Goal: Transaction & Acquisition: Purchase product/service

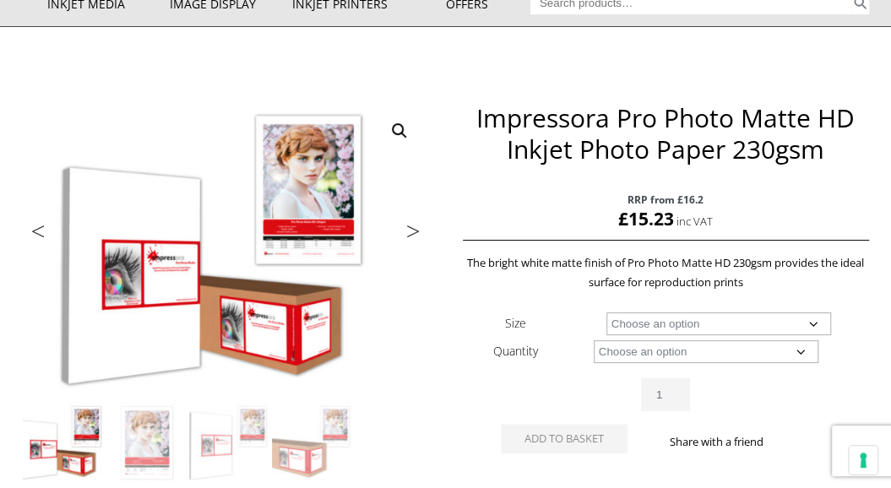
scroll to position [253, 0]
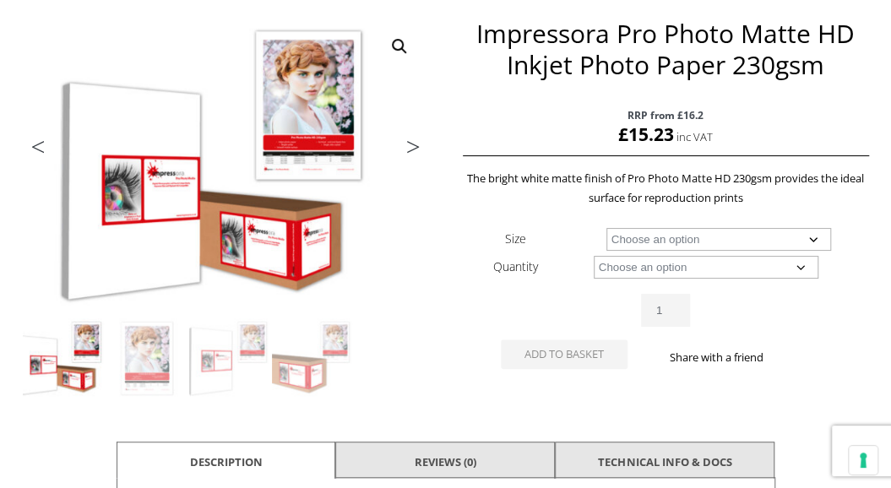
click at [672, 242] on select "Choose an option A4 Sheet A3+ Sheet A2 Sheet" at bounding box center [718, 239] width 225 height 23
select select "a2-sheet"
click at [606, 228] on select "Choose an option A4 Sheet A3+ Sheet A2 Sheet" at bounding box center [718, 239] width 225 height 23
click at [648, 271] on select "Choose an option 50 Sheets" at bounding box center [706, 267] width 225 height 23
select select "50-sheets"
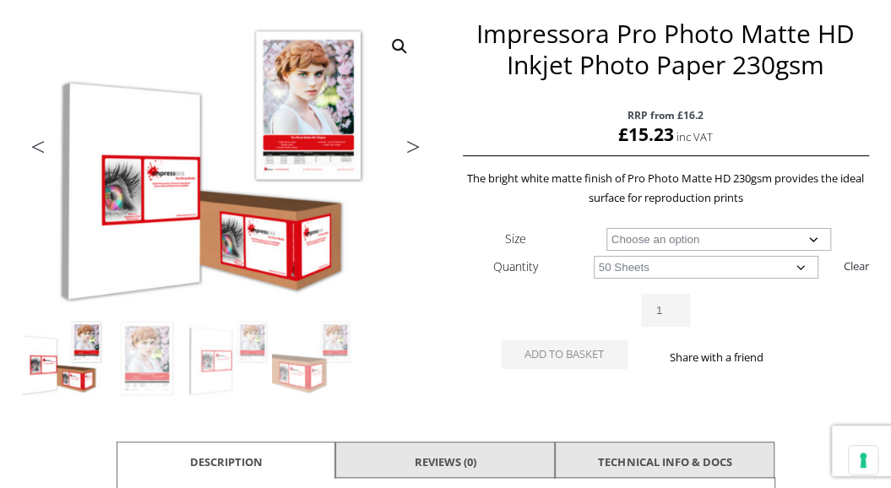
click at [594, 256] on select "Choose an option 50 Sheets" at bounding box center [706, 267] width 225 height 23
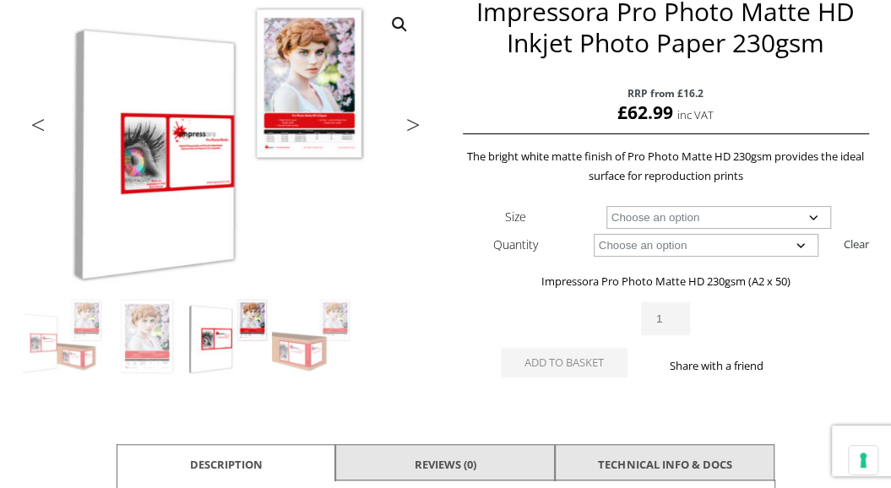
scroll to position [360, 0]
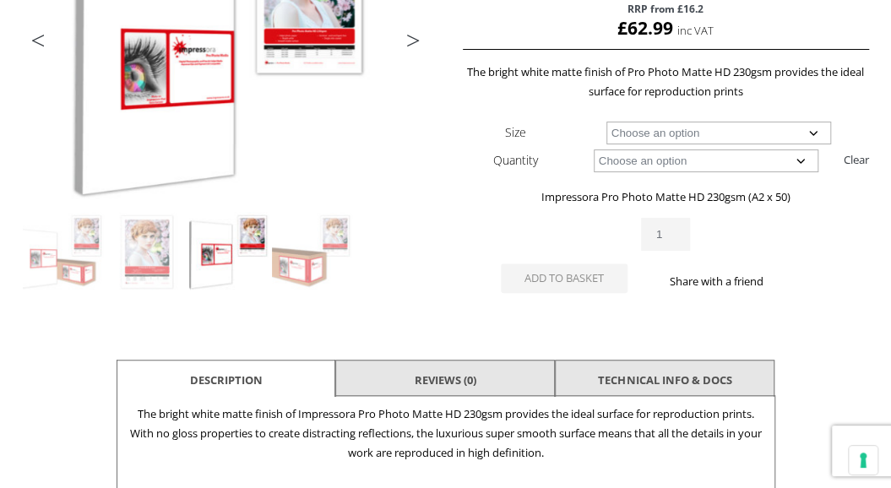
click at [669, 237] on input "1" at bounding box center [665, 234] width 49 height 33
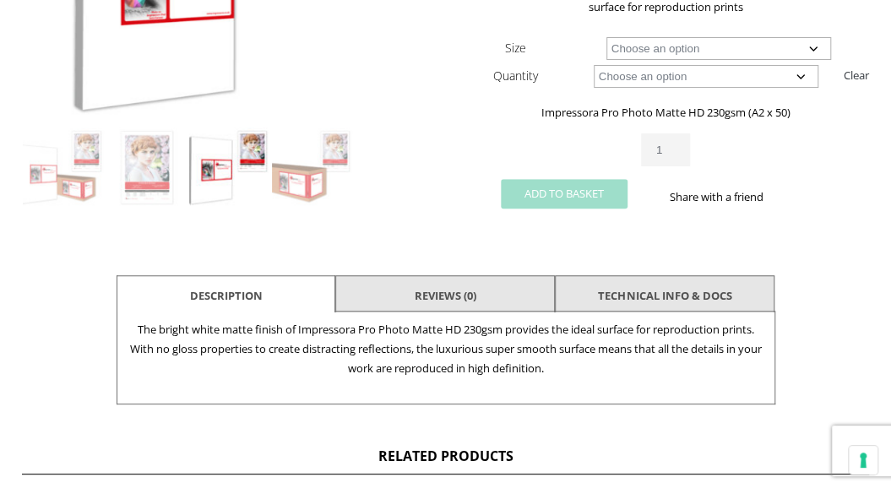
click at [566, 203] on button "Add to basket" at bounding box center [564, 194] width 127 height 30
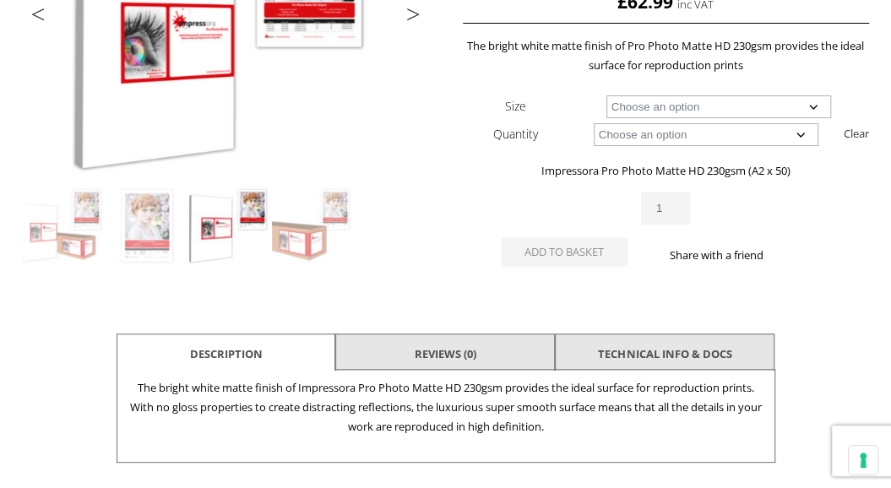
scroll to position [360, 0]
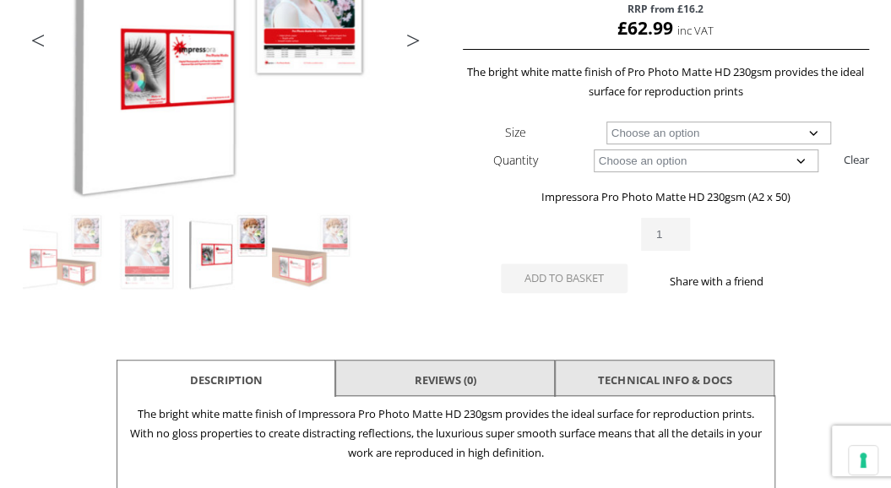
click at [642, 158] on select "Choose an option 50 Sheets" at bounding box center [706, 160] width 225 height 23
select select
click at [594, 149] on select "Choose an option 50 Sheets" at bounding box center [706, 160] width 225 height 23
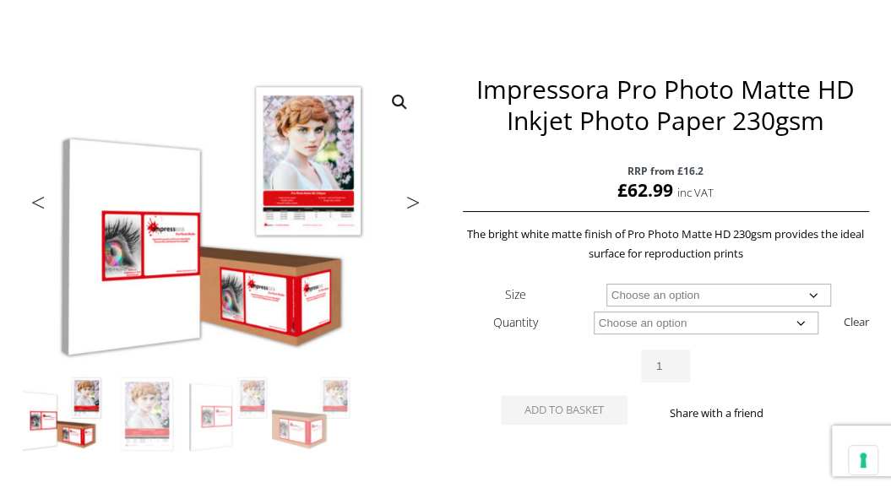
scroll to position [191, 0]
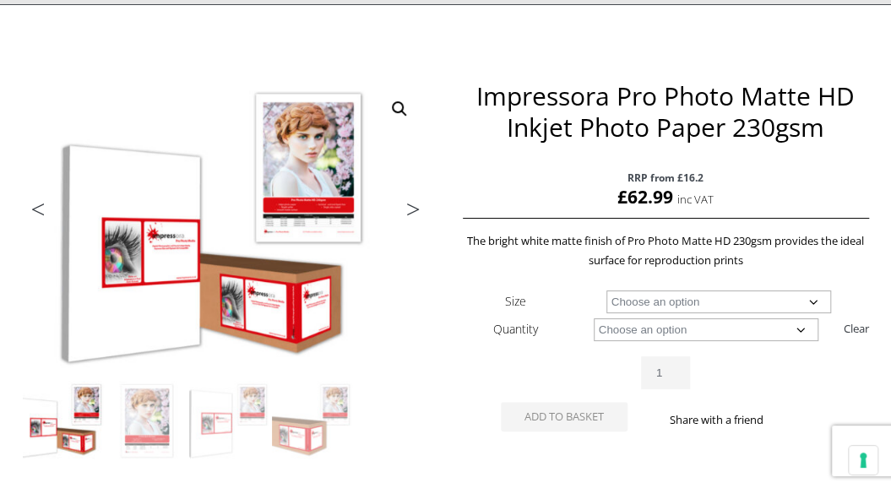
click at [621, 293] on select "Choose an option A4 Sheet A3+ Sheet A2 Sheet" at bounding box center [718, 301] width 225 height 23
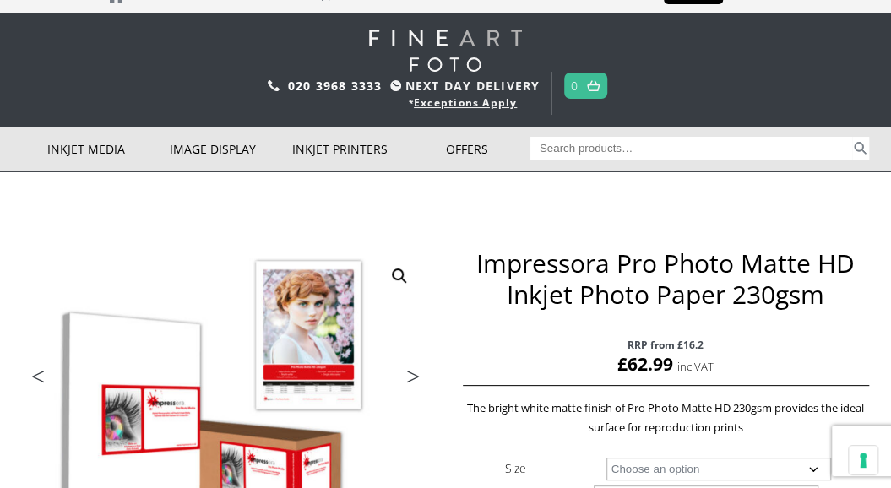
scroll to position [22, 0]
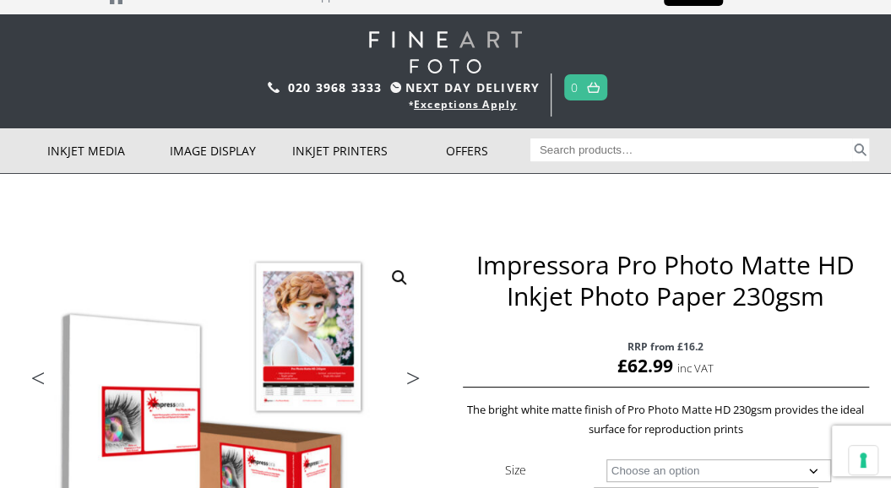
click at [579, 141] on input "Search for:" at bounding box center [691, 149] width 322 height 23
type input "067"
click at [852, 138] on button "Search" at bounding box center [860, 149] width 17 height 23
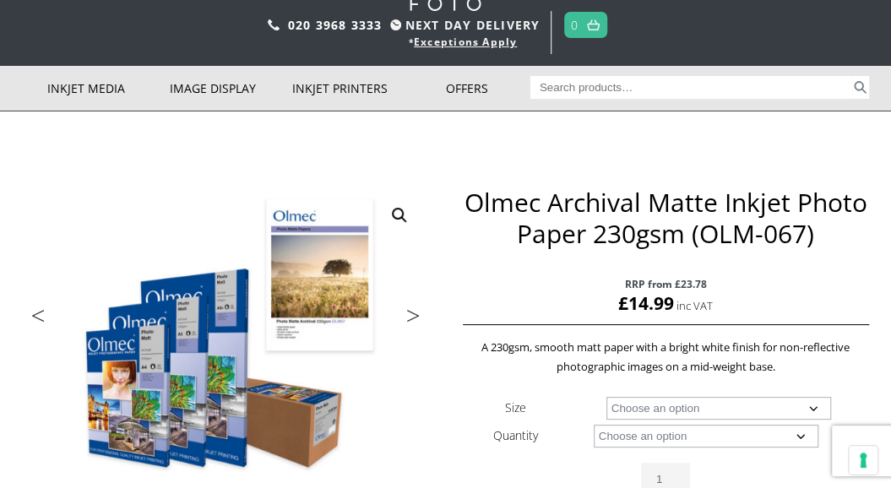
scroll to position [169, 0]
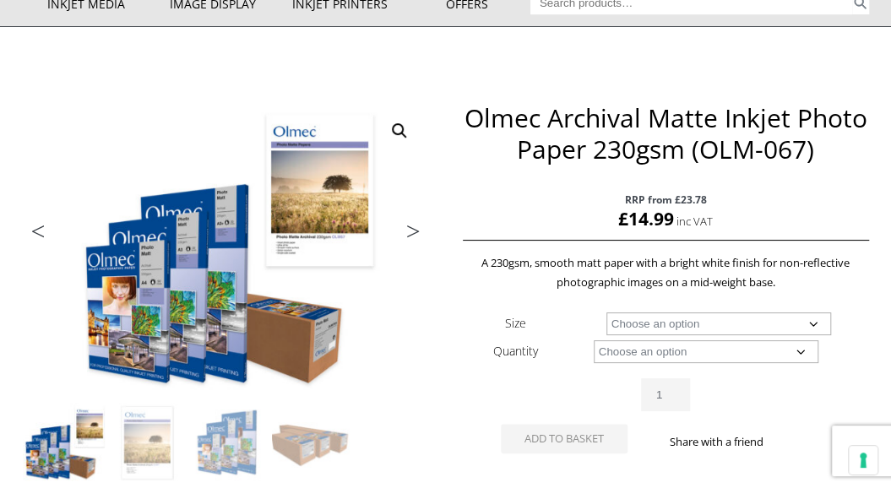
click at [672, 327] on select "Choose an option A4 Sheet A3 Sheet A3+ Sheet A2 Sheet 17" Wide Roll 24" Wide Ro…" at bounding box center [718, 323] width 225 height 23
click at [606, 312] on select "Choose an option A4 Sheet A3 Sheet A3+ Sheet A2 Sheet 17" Wide Roll 24" Wide Ro…" at bounding box center [718, 323] width 225 height 23
select select "a2-sheet"
click at [637, 354] on select "Choose an option 50 Sheets 100 Sheets" at bounding box center [706, 351] width 225 height 23
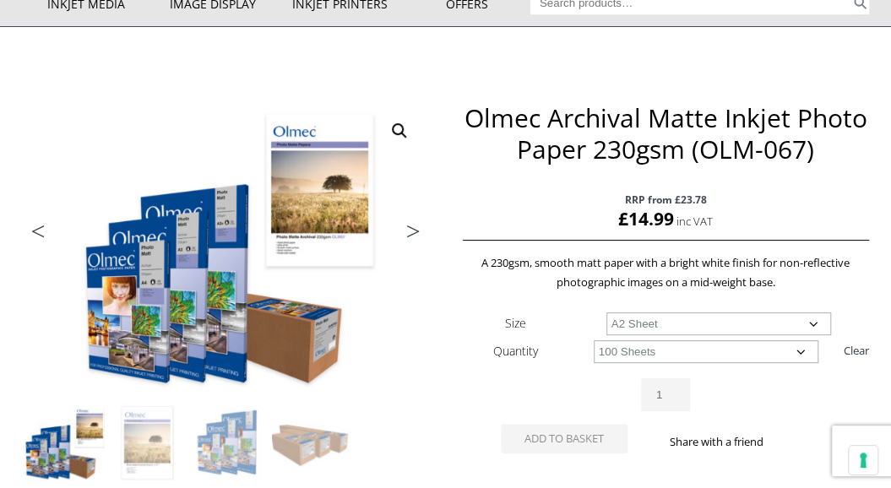
click at [594, 340] on select "Choose an option 50 Sheets 100 Sheets" at bounding box center [706, 351] width 225 height 23
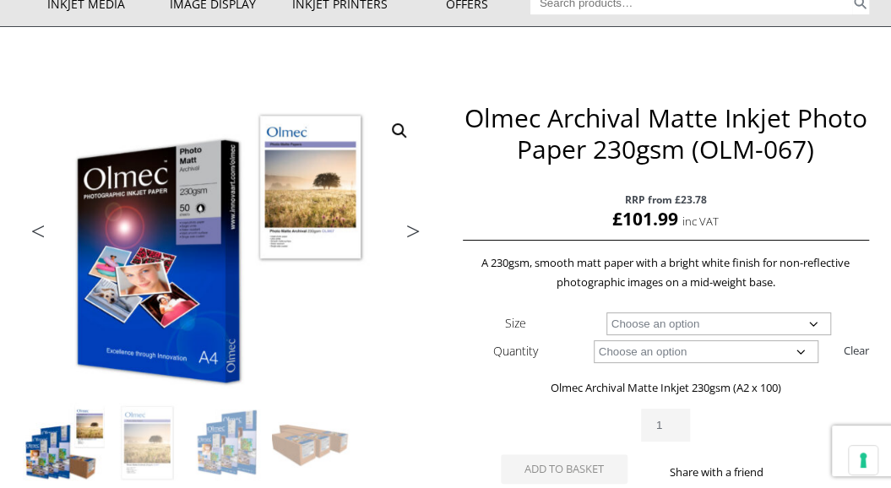
click at [543, 230] on p "RRP from £23.78 £ 101.99 inc VAT" at bounding box center [666, 211] width 406 height 59
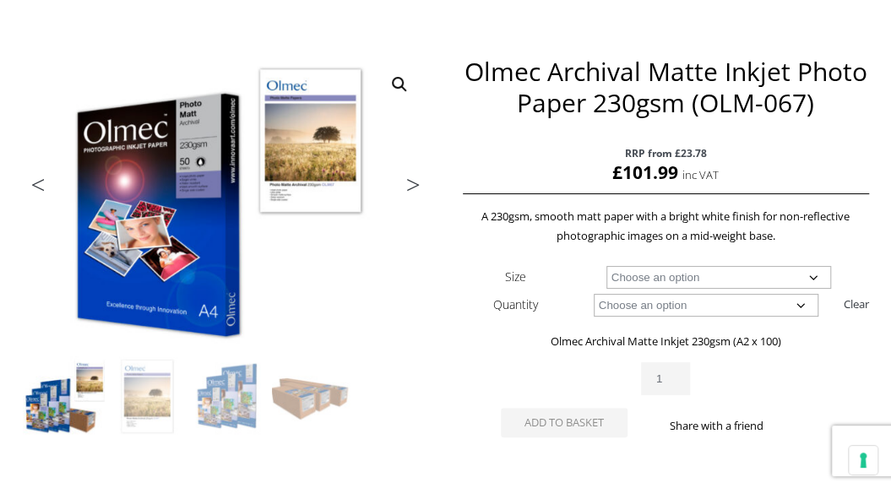
scroll to position [253, 0]
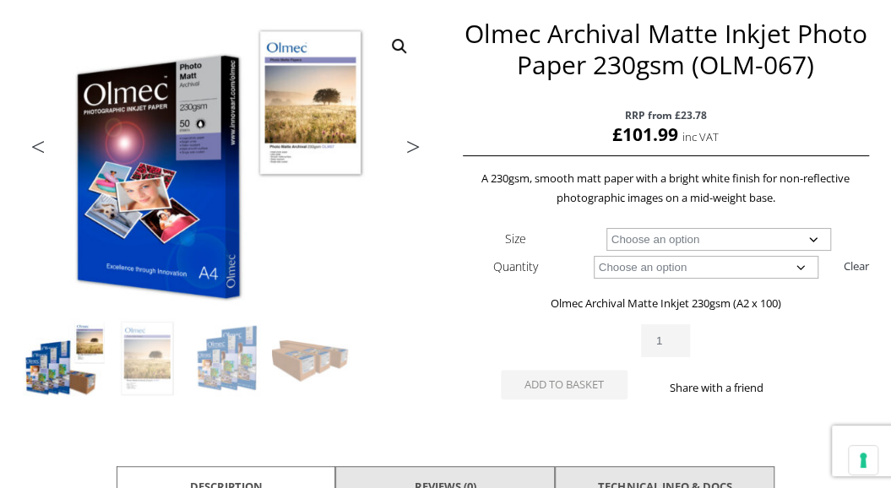
click at [721, 273] on select "Choose an option 50 Sheets 100 Sheets" at bounding box center [706, 267] width 225 height 23
click at [594, 256] on select "Choose an option 50 Sheets 100 Sheets" at bounding box center [706, 267] width 225 height 23
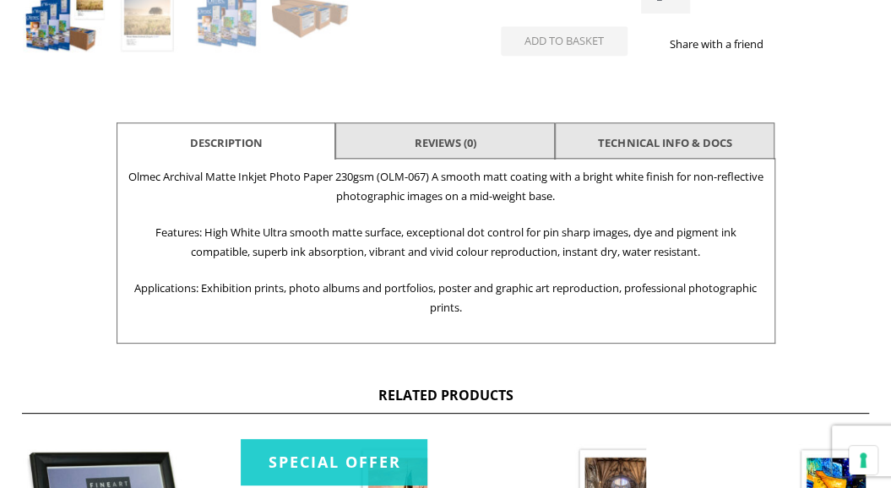
scroll to position [422, 0]
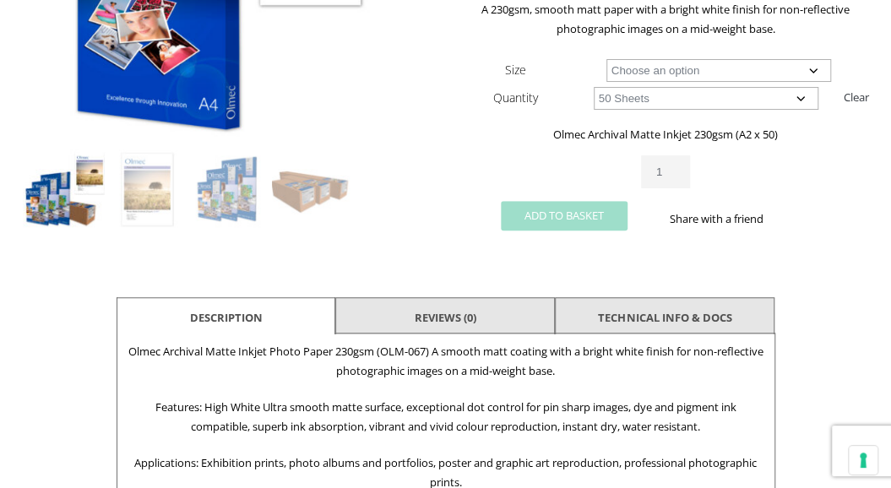
click at [571, 218] on button "Add to basket" at bounding box center [564, 216] width 127 height 30
click at [611, 101] on select "Choose an option 50 Sheets 100 Sheets" at bounding box center [706, 98] width 225 height 23
select select "100-sheets"
click at [594, 87] on select "Choose an option 50 Sheets 100 Sheets" at bounding box center [706, 98] width 225 height 23
click at [556, 213] on button "Add to basket" at bounding box center [564, 216] width 127 height 30
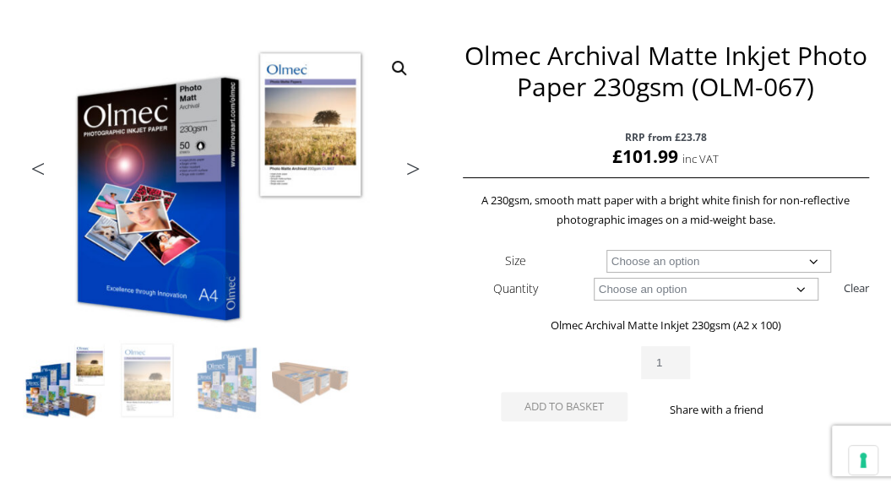
scroll to position [253, 0]
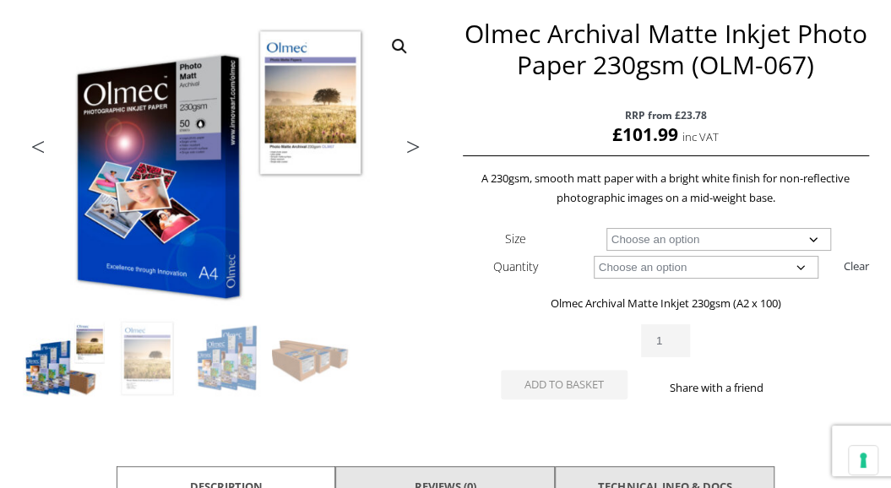
click at [550, 404] on div "Olmec Archival Matte Inkjet Photo Paper 230gsm (OLM-067) quantity 1 Add to bask…" at bounding box center [666, 368] width 406 height 88
click at [566, 383] on button "Add to basket" at bounding box center [564, 385] width 127 height 30
click at [677, 239] on select "Choose an option A4 Sheet A3 Sheet A3+ Sheet A2 Sheet" at bounding box center [718, 239] width 225 height 23
click at [606, 228] on select "Choose an option A4 Sheet A3 Sheet A3+ Sheet A2 Sheet" at bounding box center [718, 239] width 225 height 23
click at [660, 269] on select "Choose an option 50 Sheets 100 Sheets" at bounding box center [706, 267] width 225 height 23
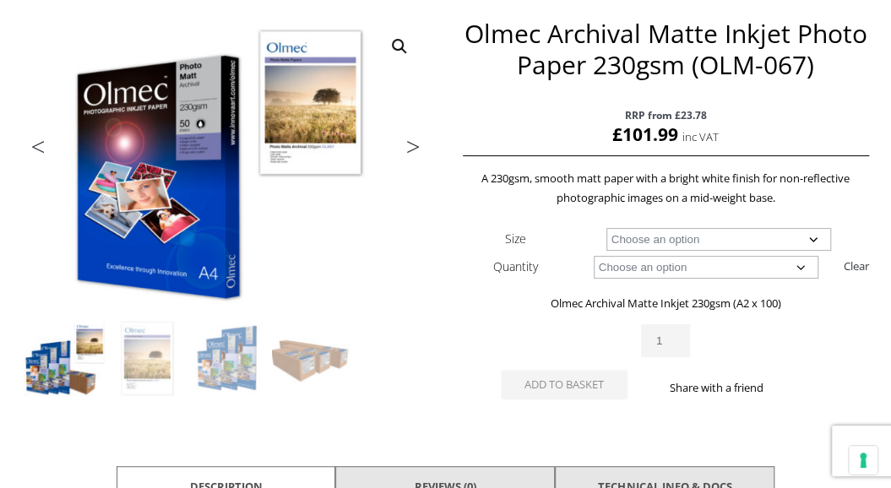
click at [594, 256] on select "Choose an option 50 Sheets 100 Sheets" at bounding box center [706, 267] width 225 height 23
click at [486, 310] on p "Olmec Archival Matte Inkjet 230gsm (A2 x 100)" at bounding box center [666, 303] width 406 height 19
click at [575, 391] on button "Add to basket" at bounding box center [564, 385] width 127 height 30
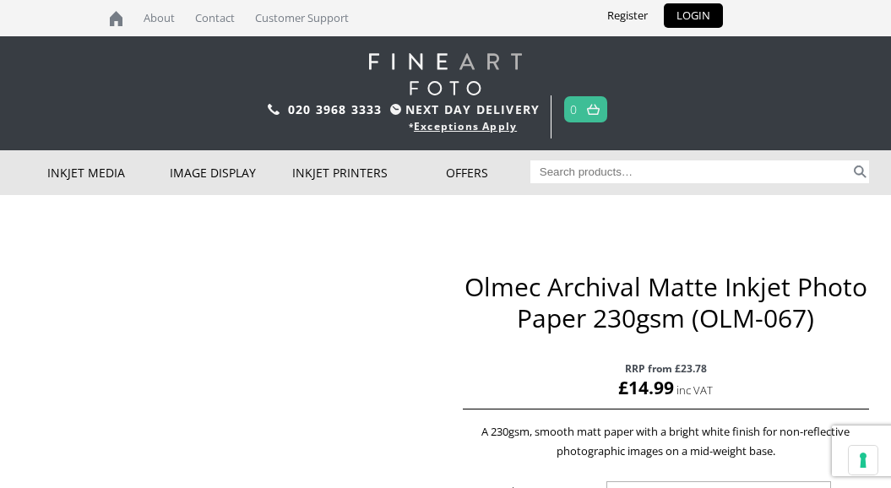
scroll to position [253, 0]
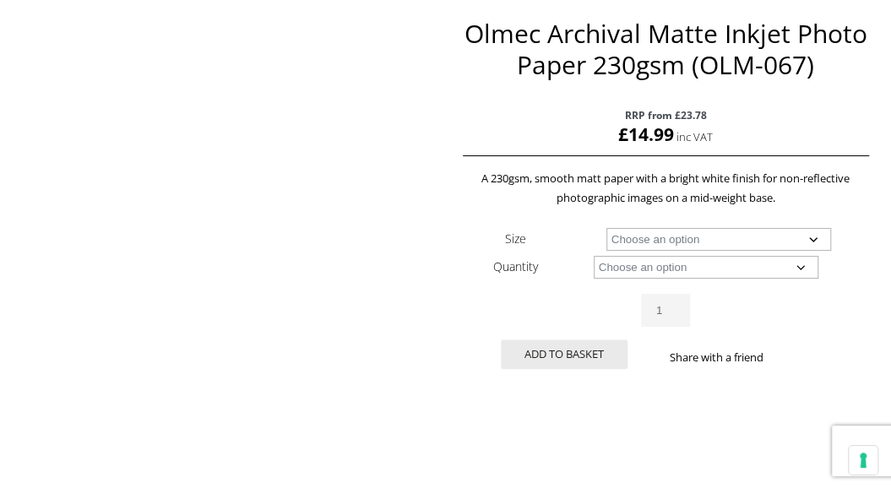
click at [659, 241] on select "Choose an option A4 Sheet A3 Sheet A3+ Sheet A2 Sheet 17" Wide Roll 24" Wide Ro…" at bounding box center [718, 239] width 225 height 23
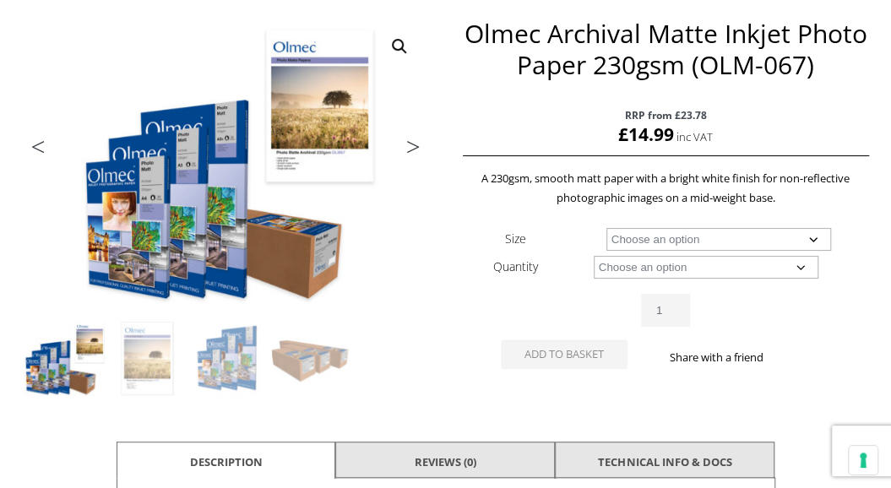
scroll to position [0, 0]
click at [606, 228] on select "Choose an option A4 Sheet A3 Sheet A3+ Sheet A2 Sheet 17" Wide Roll 24" Wide Ro…" at bounding box center [718, 239] width 225 height 23
select select "a2-sheet"
click at [626, 270] on select "Choose an option 50 Sheets 100 Sheets" at bounding box center [706, 267] width 225 height 23
select select "100-sheets"
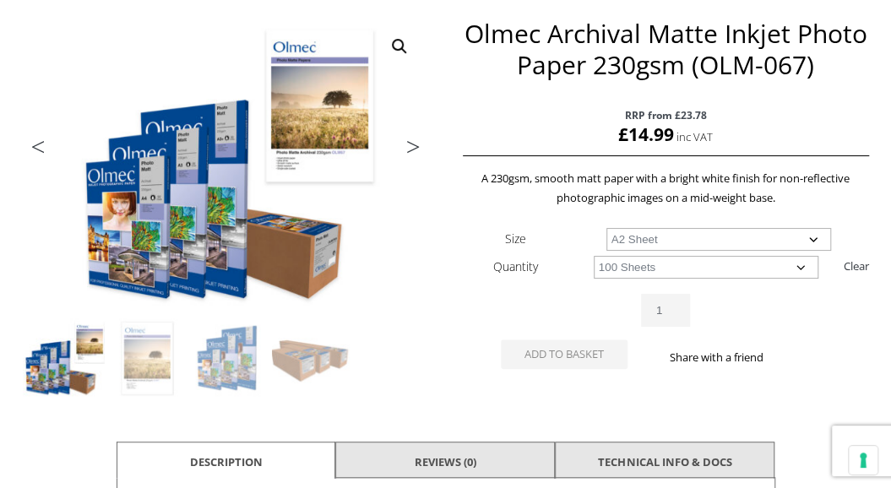
click at [594, 256] on select "Choose an option 50 Sheets 100 Sheets" at bounding box center [706, 267] width 225 height 23
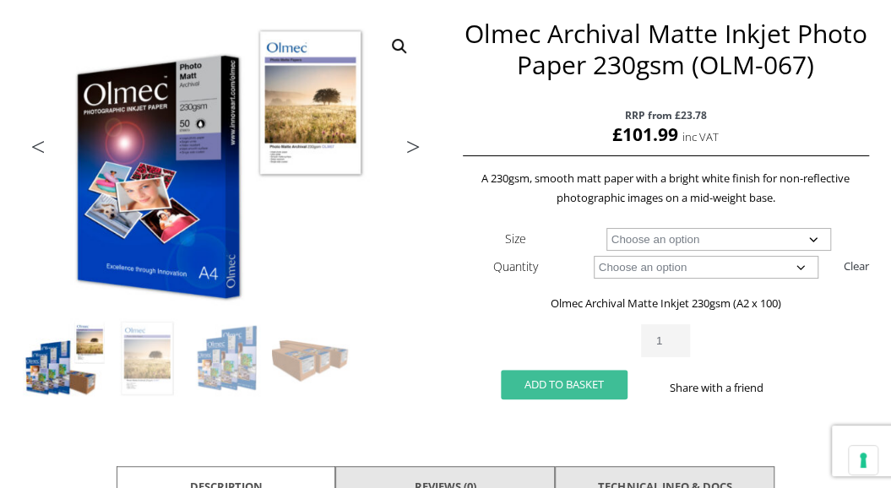
click at [573, 386] on button "Add to basket" at bounding box center [564, 385] width 127 height 30
click at [561, 390] on button "Add to basket" at bounding box center [564, 385] width 127 height 30
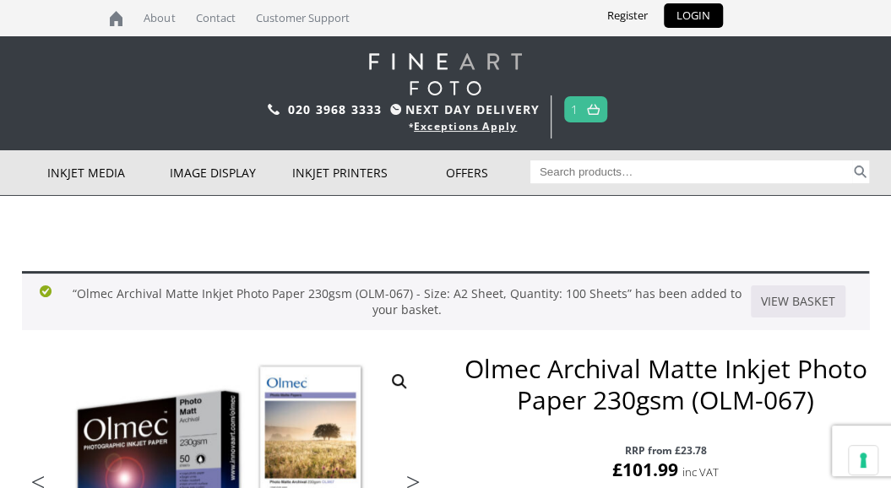
click at [583, 106] on link at bounding box center [593, 109] width 21 height 24
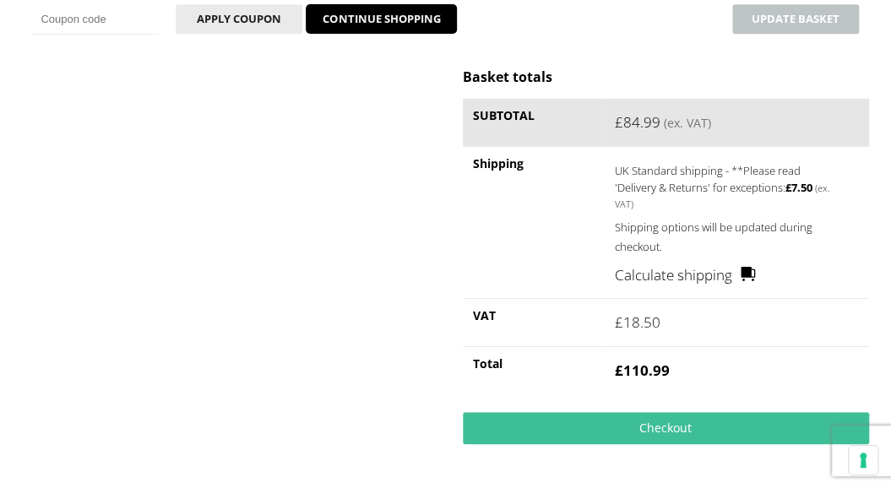
scroll to position [507, 0]
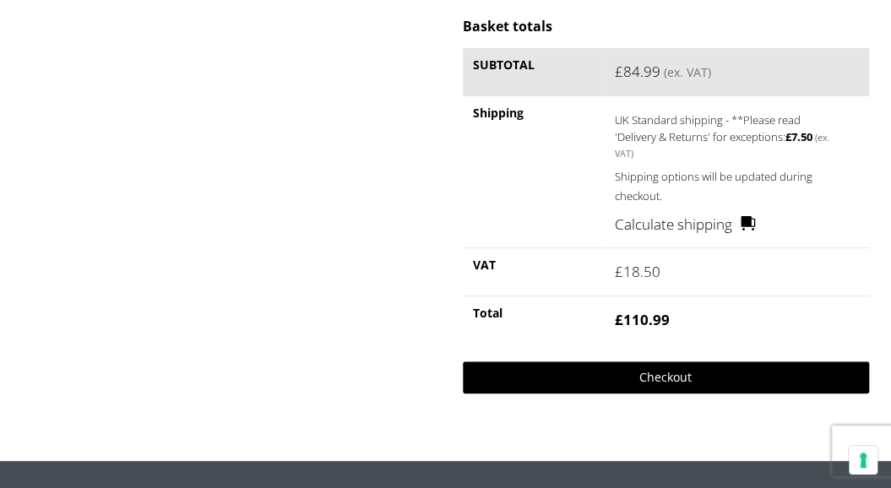
click at [665, 379] on link "Checkout" at bounding box center [666, 377] width 406 height 32
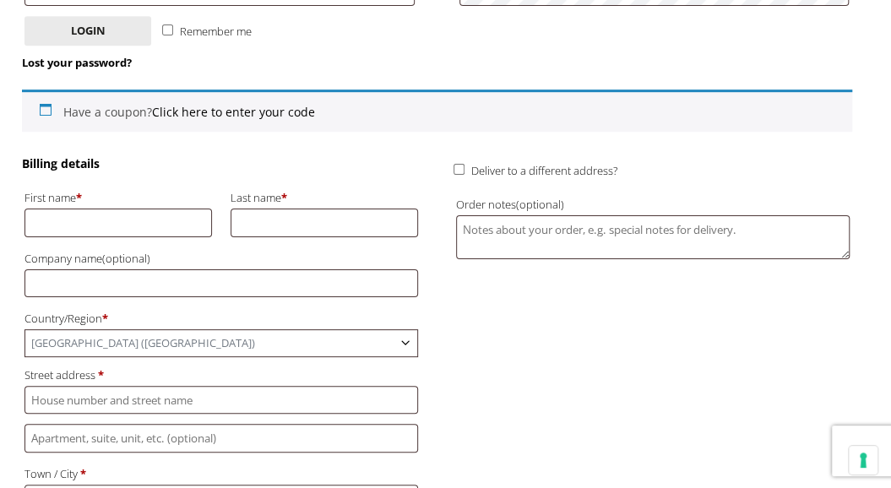
scroll to position [422, 0]
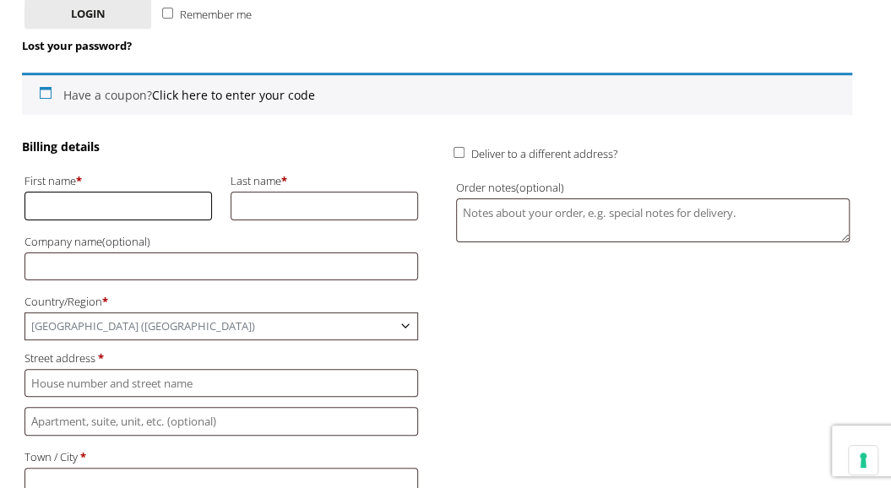
click at [72, 192] on input "First name *" at bounding box center [117, 206] width 187 height 28
type input "[PERSON_NAME]"
type input "[EMAIL_ADDRESS][DOMAIN_NAME]"
type input "[PERSON_NAME]"
type input "BEECH HOUSE CATSLIP"
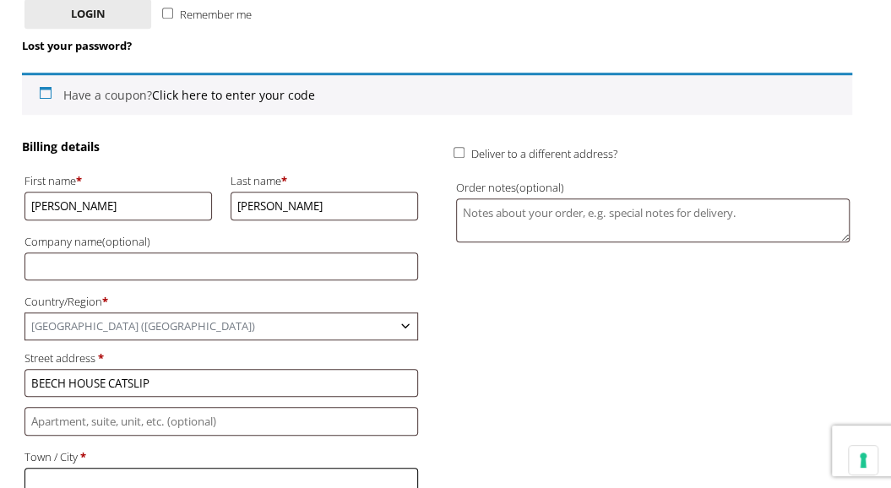
type input "HENLEY ON THAMES"
type input "RG9 5BN"
type input "[PHONE_NUMBER]"
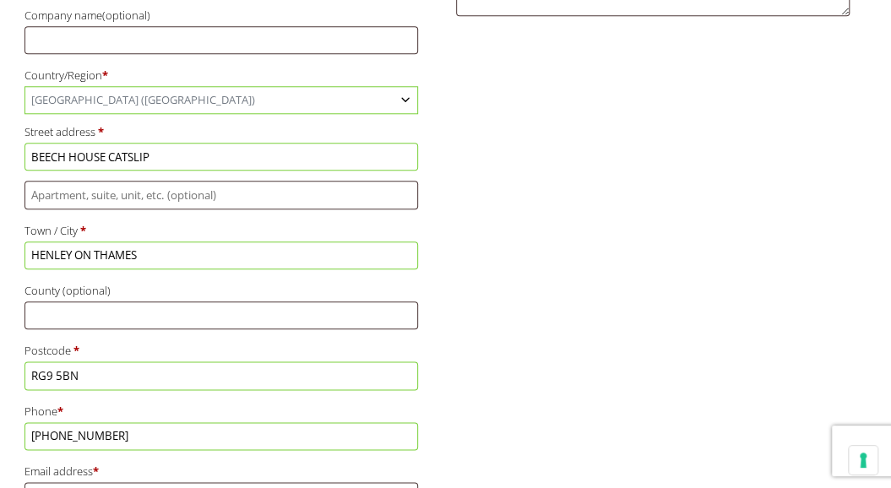
scroll to position [675, 0]
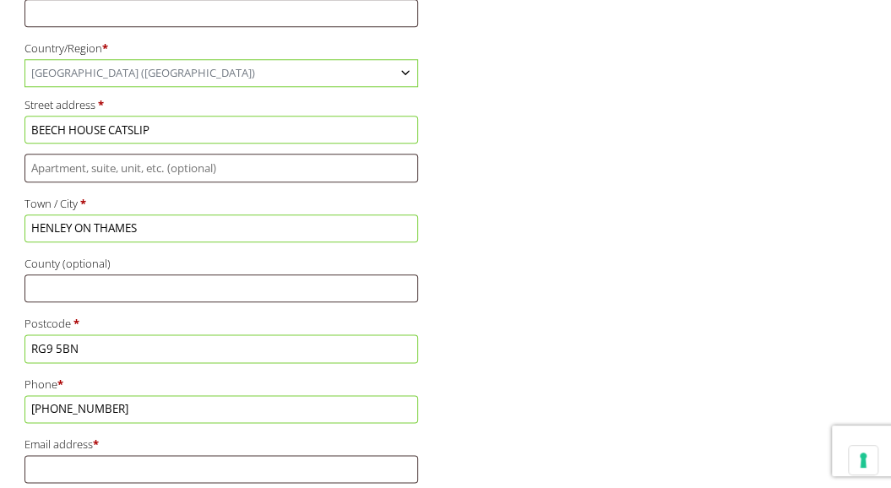
click at [110, 127] on input "BEECH HOUSE CATSLIP" at bounding box center [220, 130] width 393 height 28
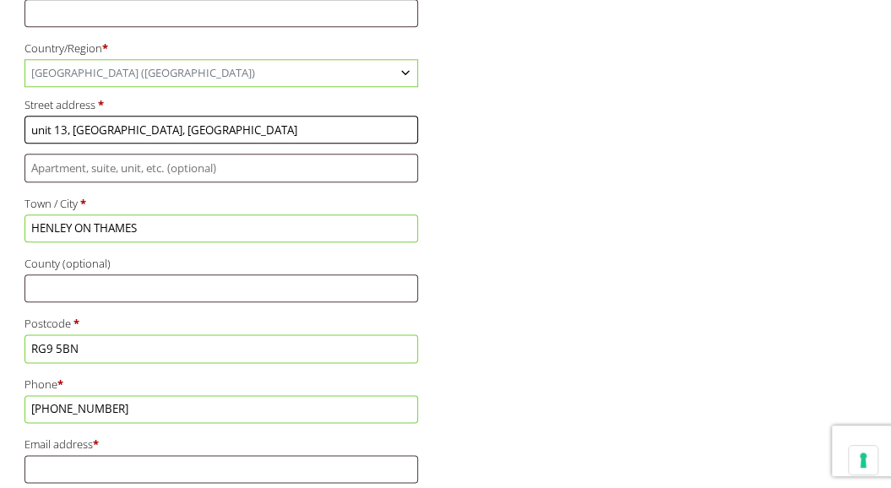
type input "unit 13, Dutch Barn, Manor Farm"
click at [66, 224] on input "HENLEY ON THAMES" at bounding box center [220, 228] width 393 height 28
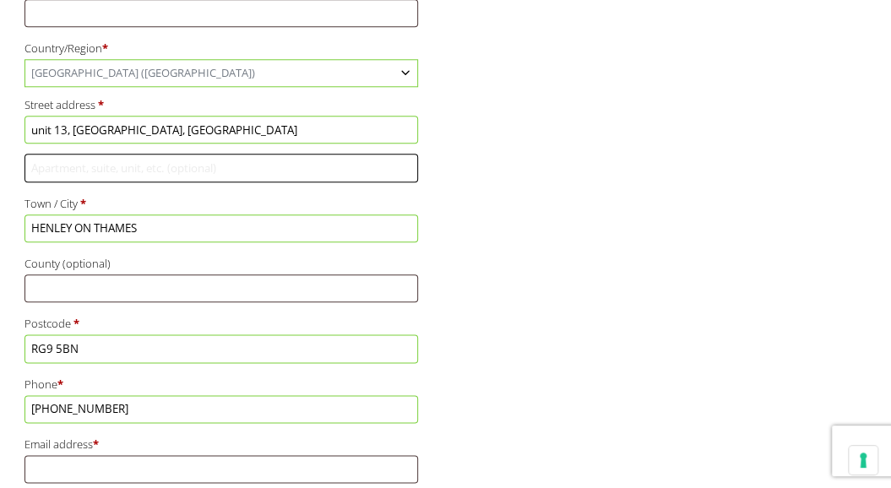
click at [71, 165] on input "Flat, suite, unit, etc. (optional)" at bounding box center [220, 168] width 393 height 28
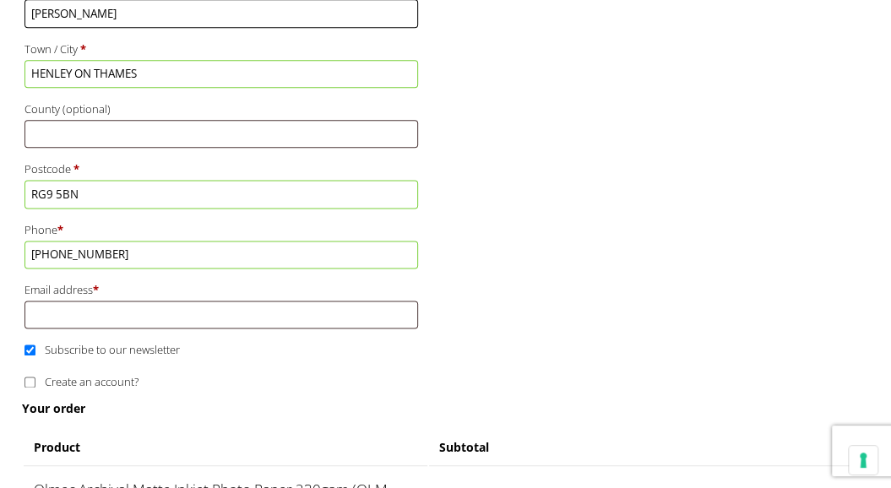
scroll to position [844, 0]
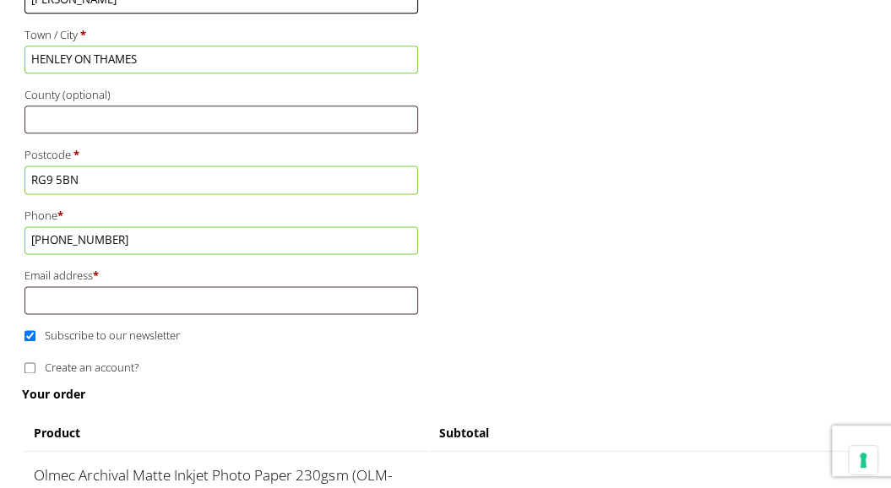
type input "Peppard"
click at [75, 298] on input "Email address *" at bounding box center [220, 300] width 393 height 28
type input "hello@thesportscommentators.com"
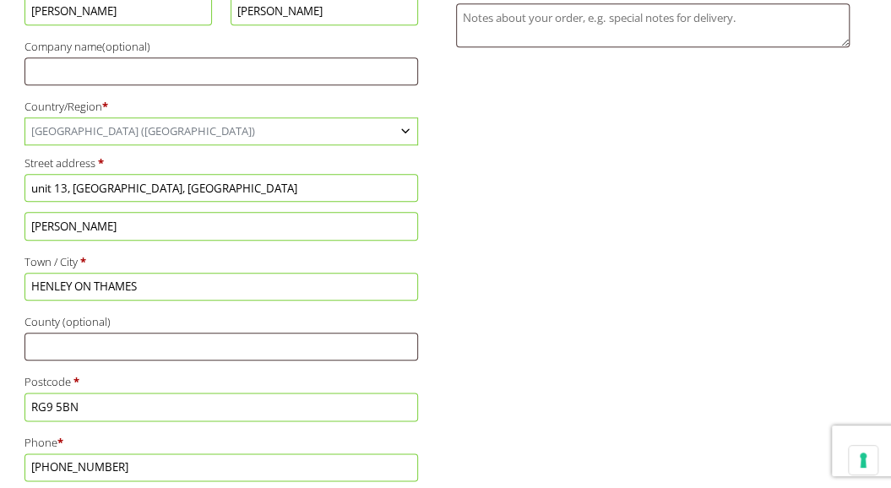
scroll to position [591, 0]
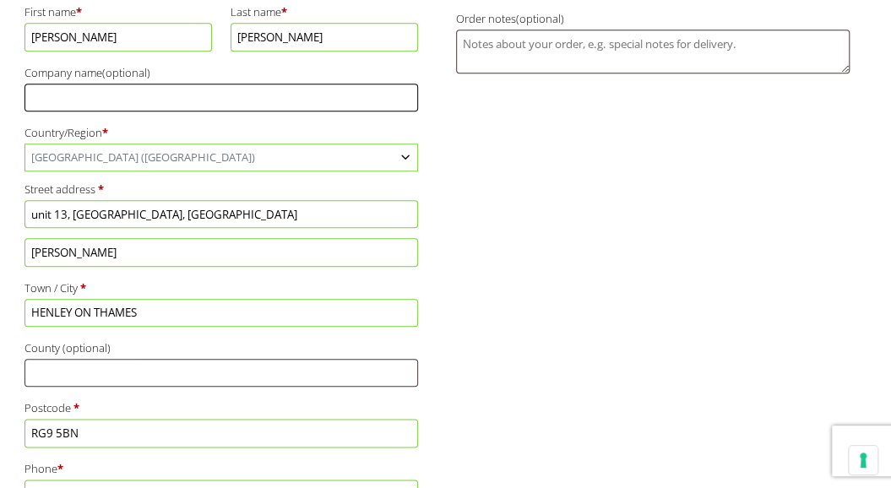
click at [97, 89] on input "Company name (optional)" at bounding box center [220, 98] width 393 height 28
type input "The"
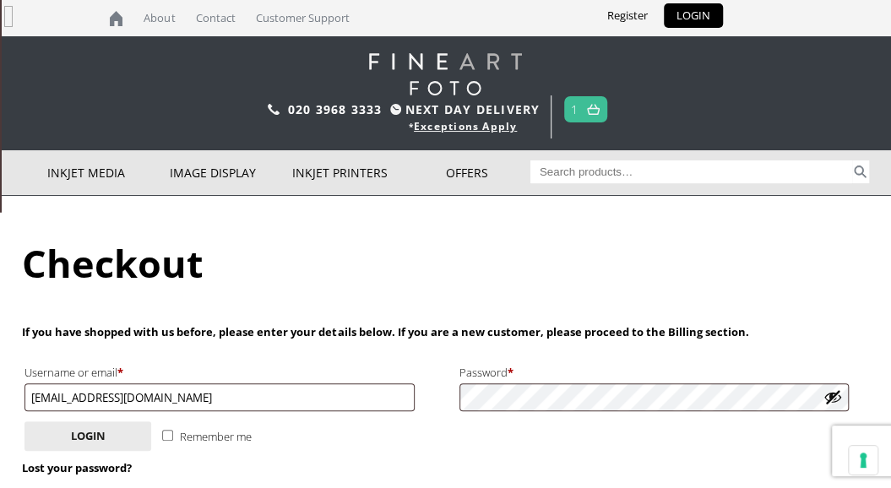
scroll to position [0, 12]
type input "Sp"
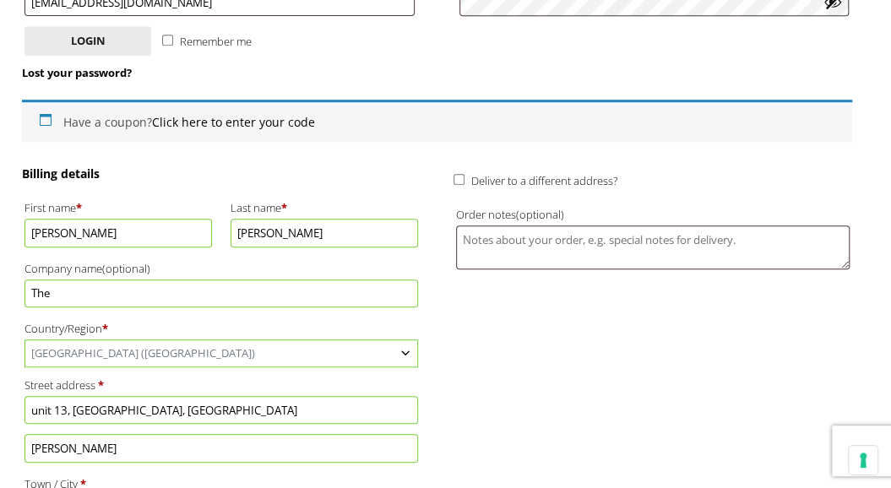
scroll to position [422, 0]
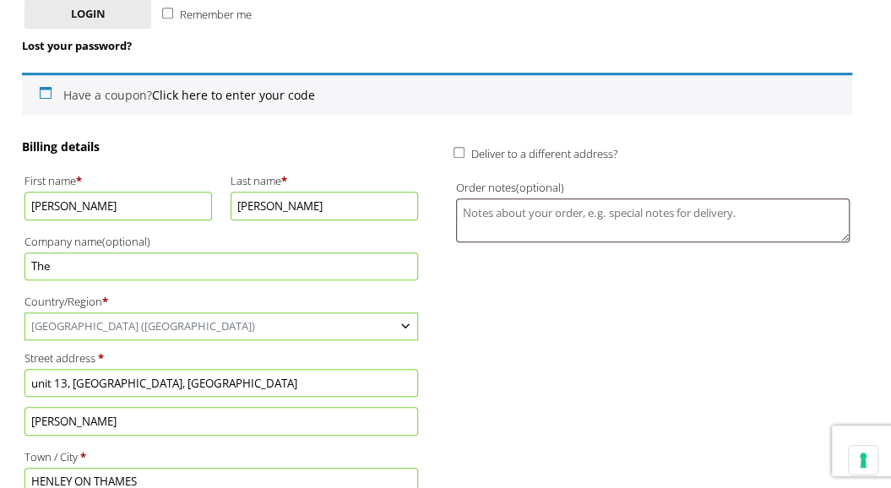
click at [108, 266] on input "The" at bounding box center [220, 266] width 393 height 28
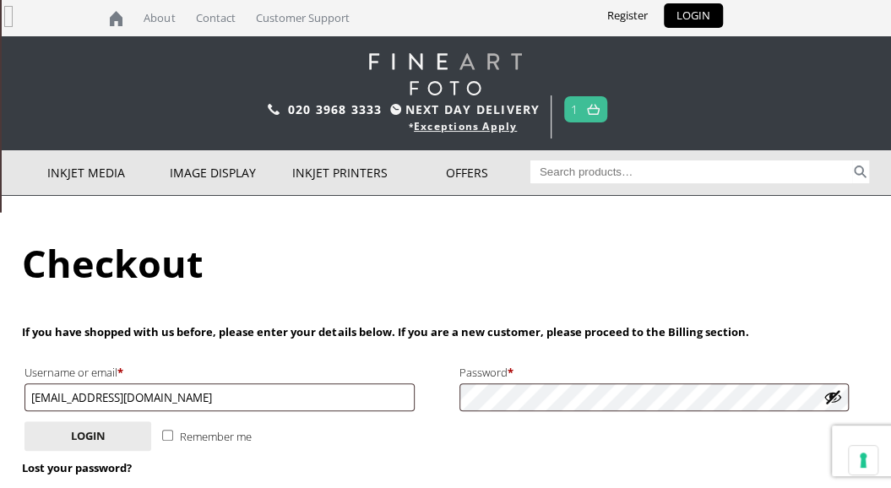
scroll to position [0, 6]
type input "S"
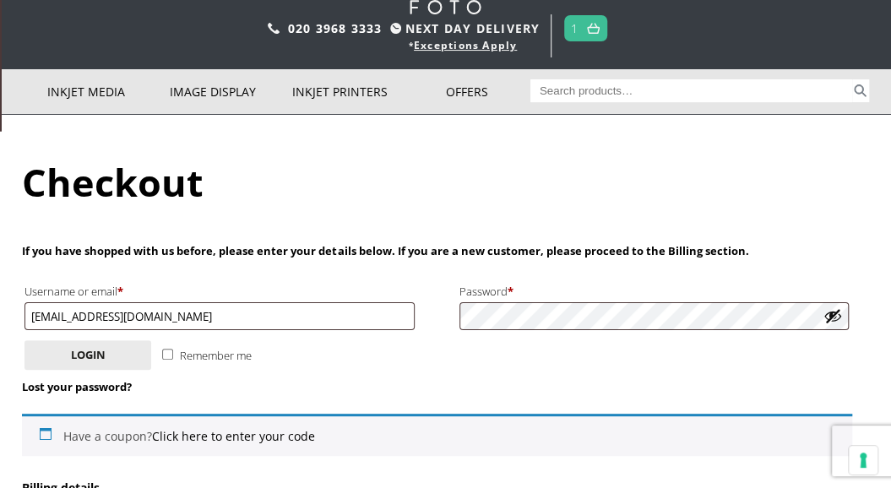
scroll to position [253, 0]
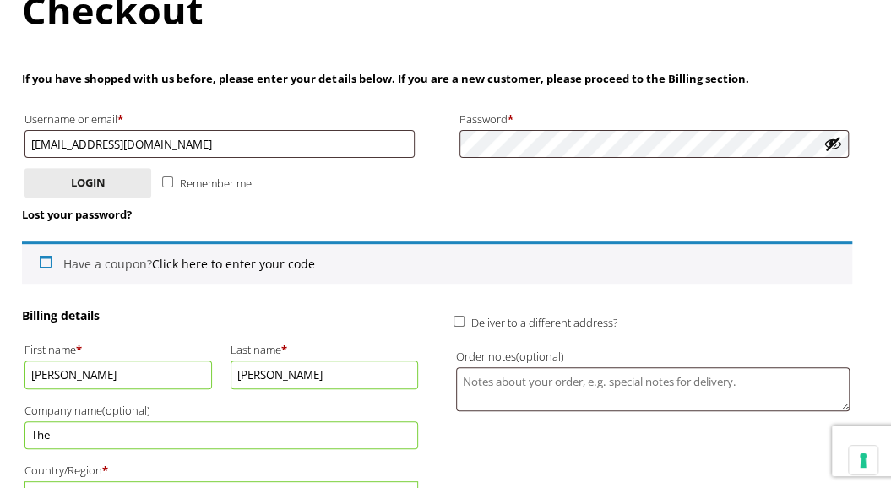
click at [115, 429] on input "The" at bounding box center [220, 435] width 393 height 28
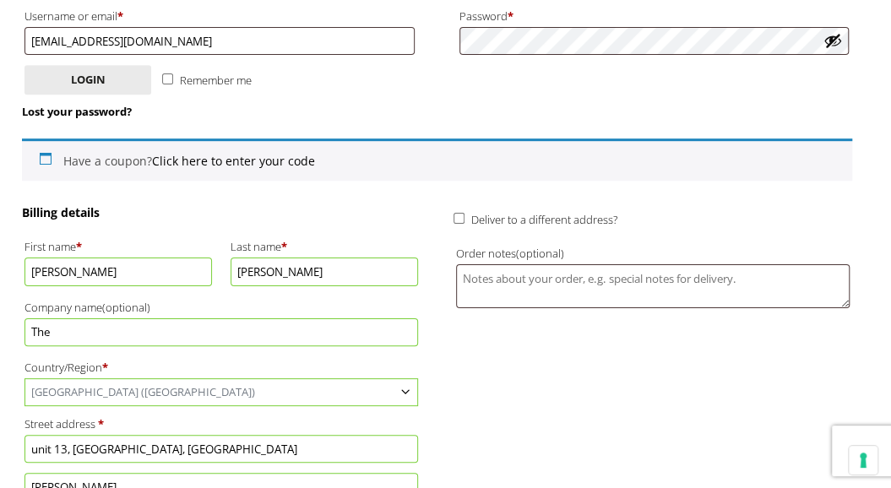
scroll to position [361, 0]
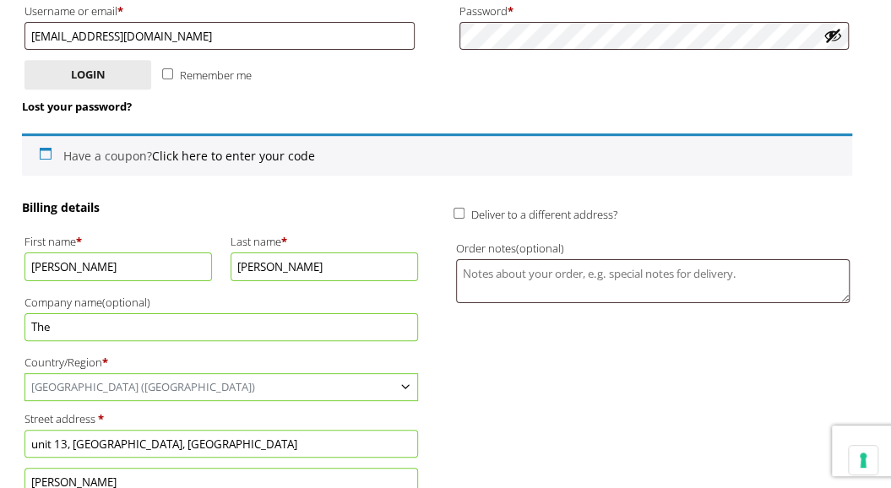
click at [103, 318] on input "The" at bounding box center [220, 327] width 393 height 28
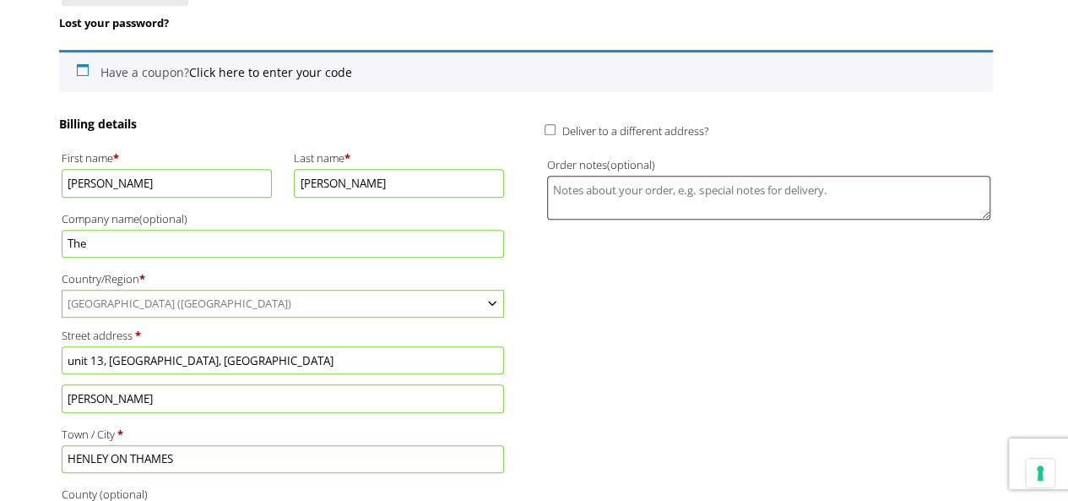
scroll to position [422, 0]
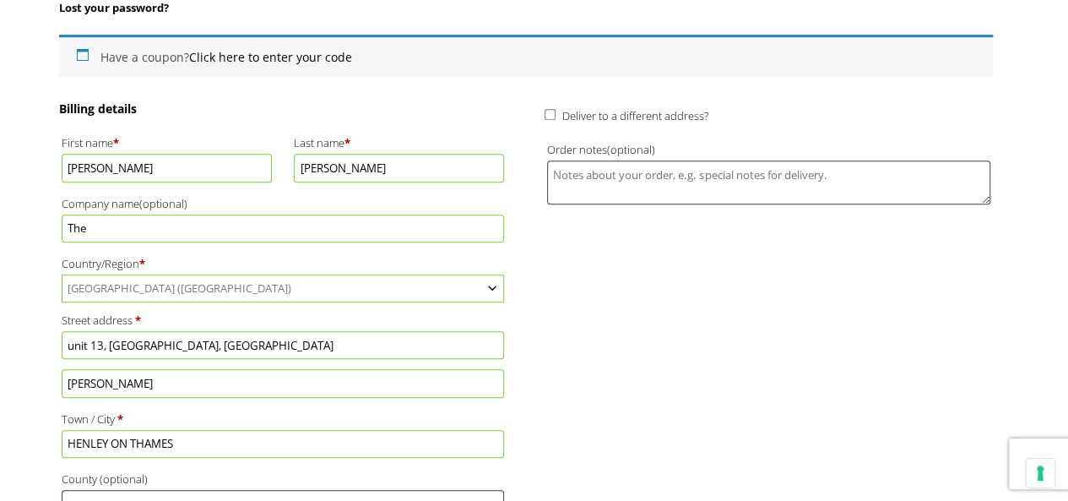
click at [447, 224] on input "The" at bounding box center [283, 228] width 443 height 28
type input "The Sports Commentators"
type input "[GEOGRAPHIC_DATA]"
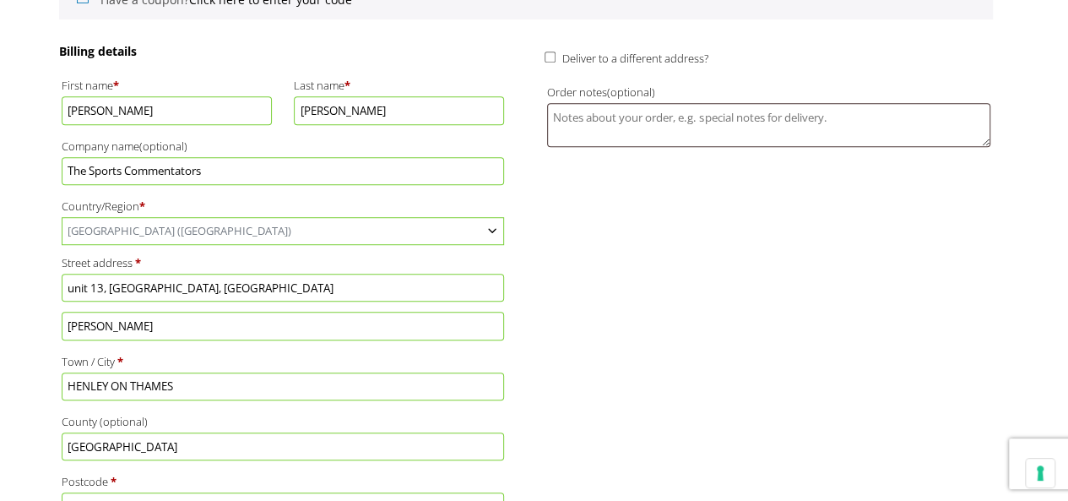
scroll to position [507, 0]
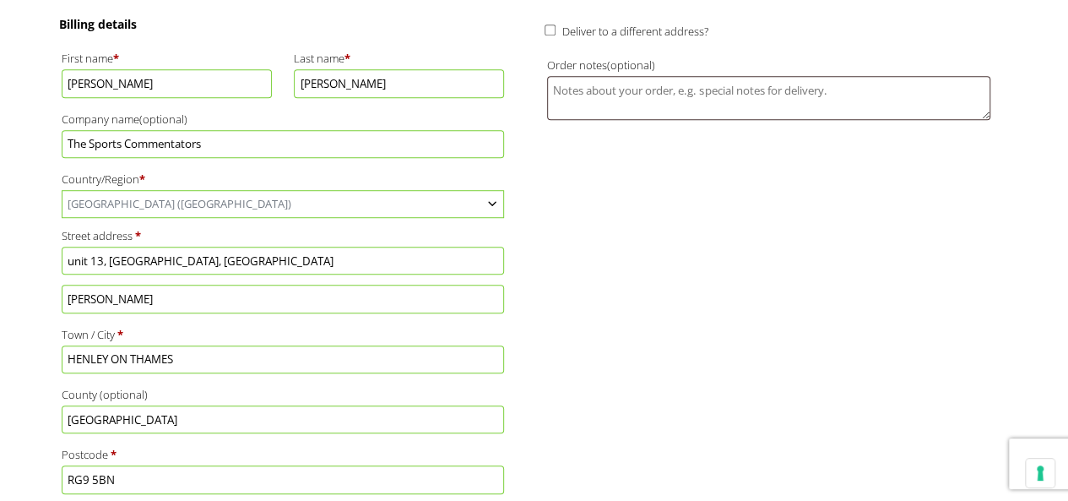
click at [143, 475] on input "RG9 5BN" at bounding box center [283, 479] width 443 height 28
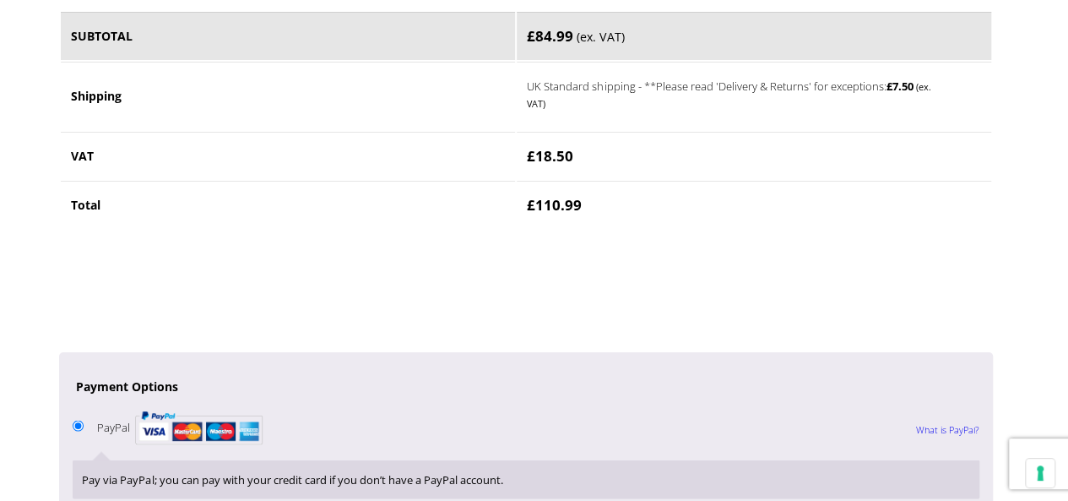
scroll to position [1351, 0]
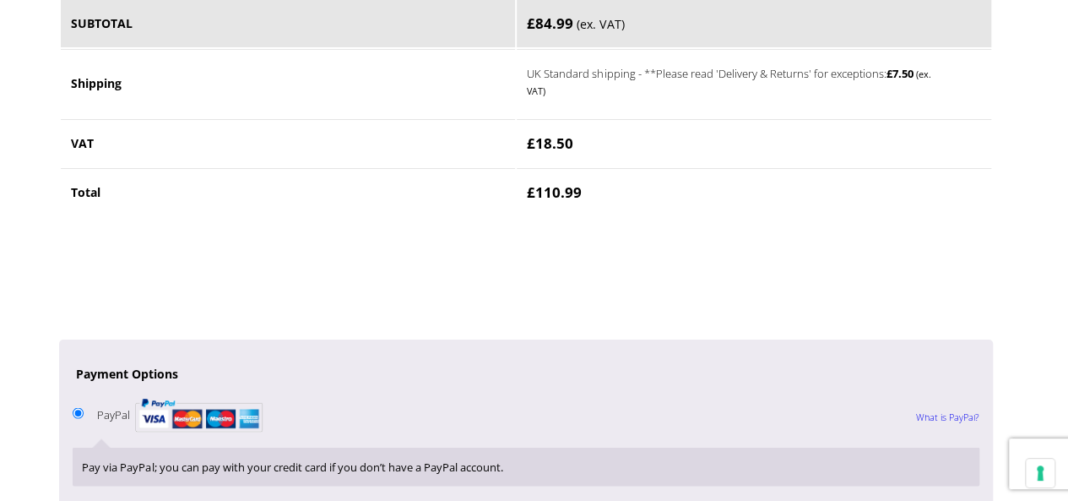
type input "RG9 5LA"
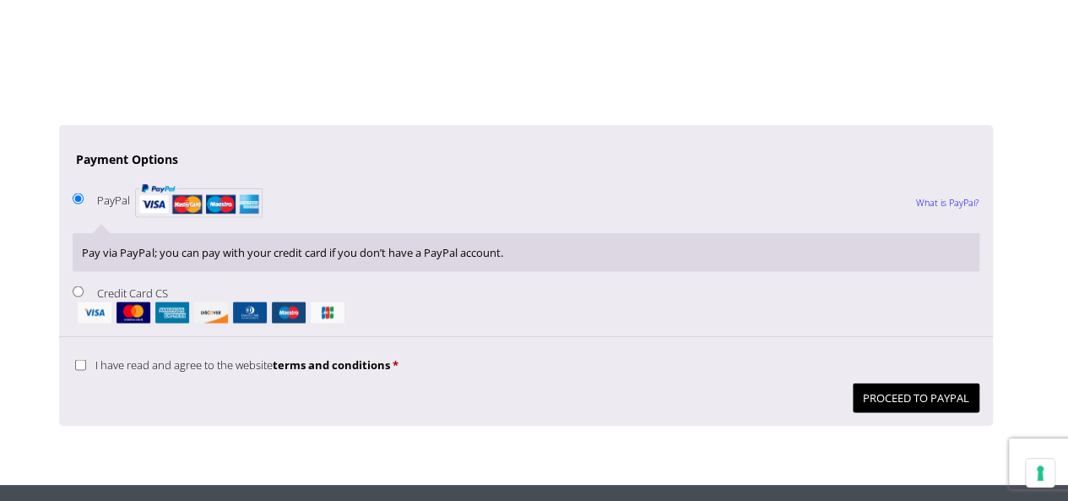
scroll to position [1604, 0]
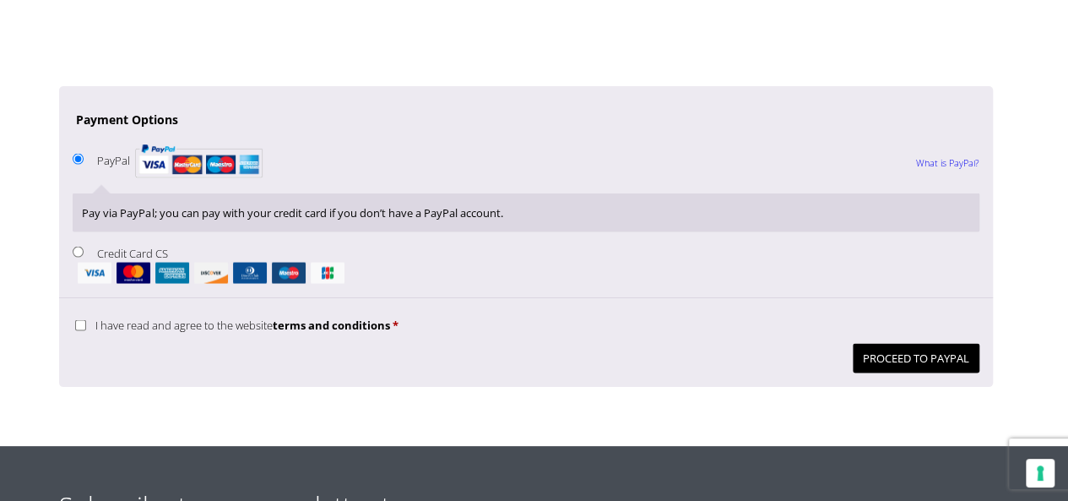
click at [76, 247] on input "Credit Card CS" at bounding box center [78, 252] width 11 height 11
radio input "true"
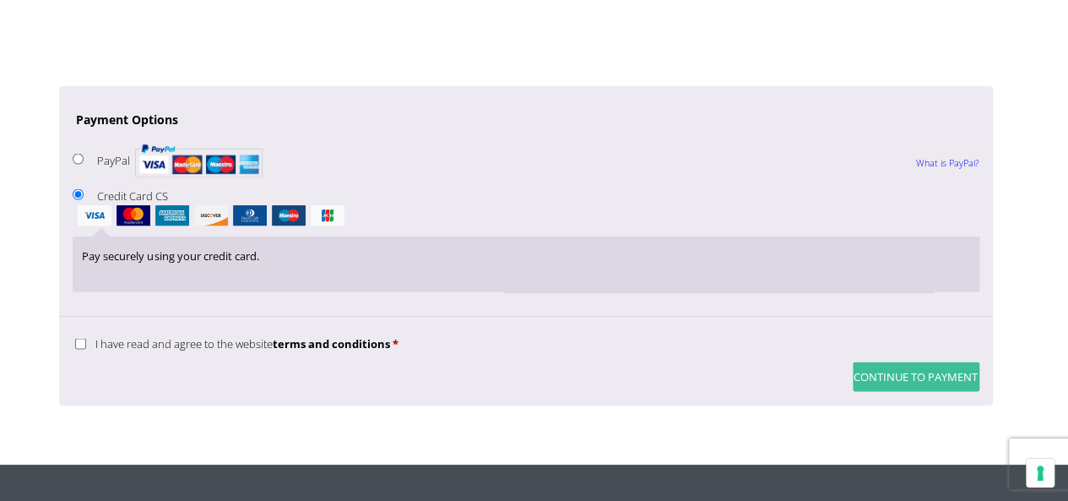
click at [890, 374] on button "Continue to Payment" at bounding box center [916, 377] width 127 height 30
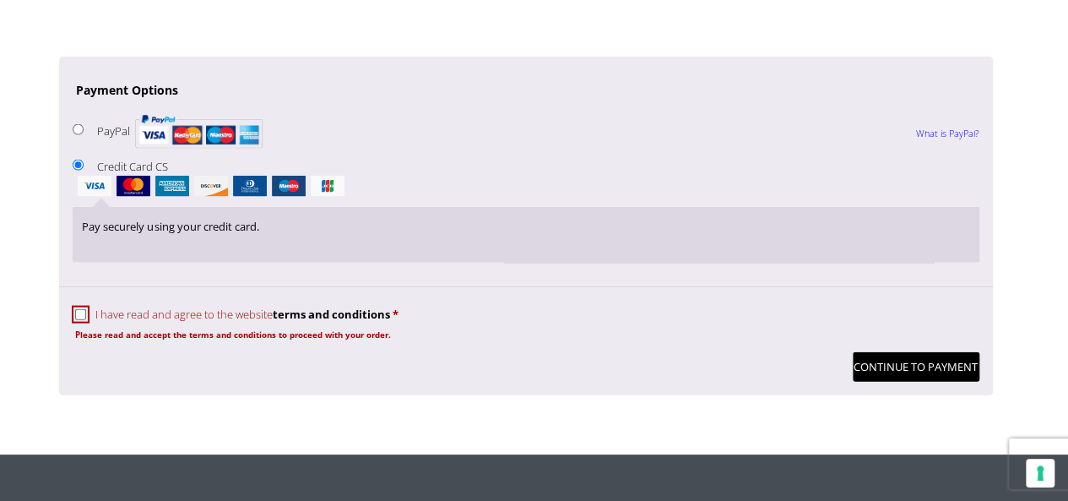
scroll to position [1704, 0]
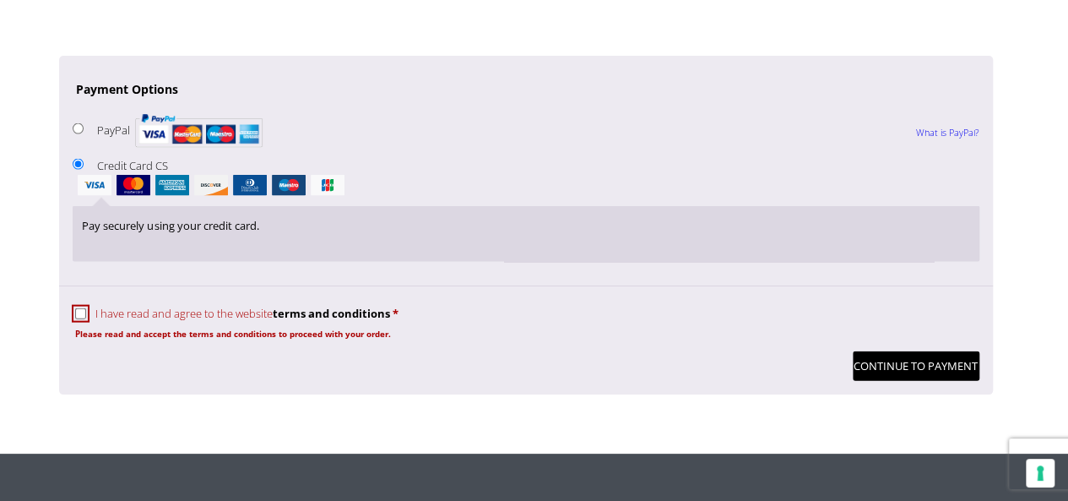
click at [77, 308] on input "I have read and agree to the website terms and conditions *" at bounding box center [80, 313] width 11 height 11
checkbox input "true"
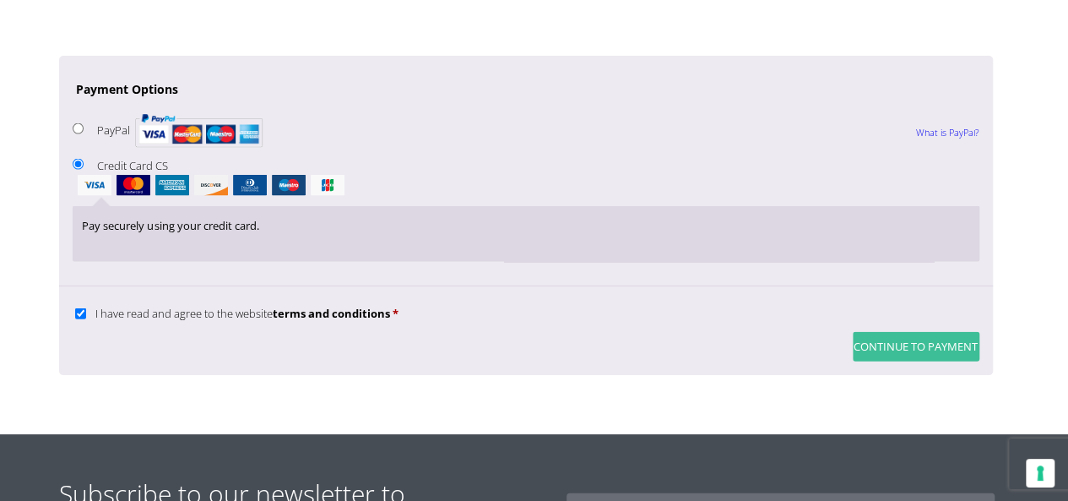
click at [890, 335] on button "Continue to Payment" at bounding box center [916, 347] width 127 height 30
click at [890, 344] on button "Continue to Payment" at bounding box center [916, 347] width 127 height 30
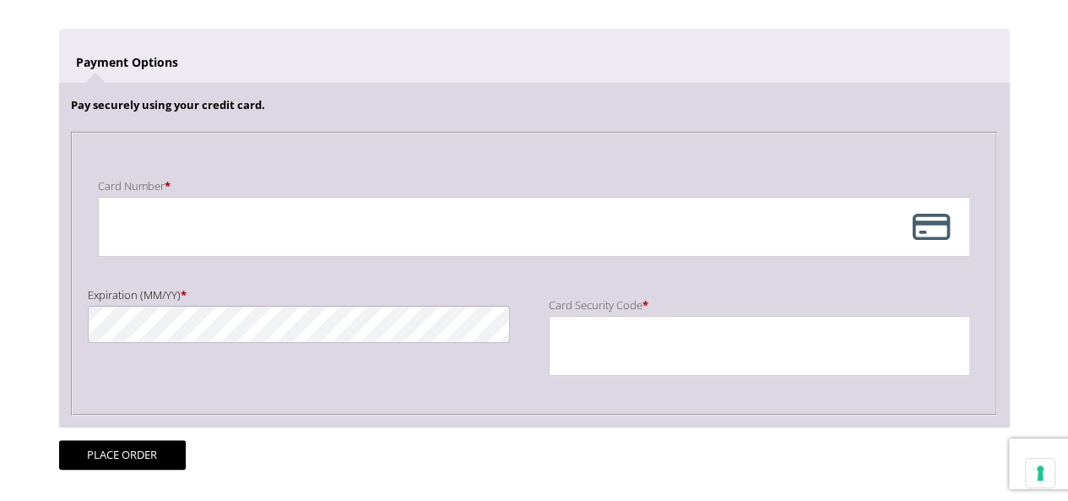
scroll to position [338, 0]
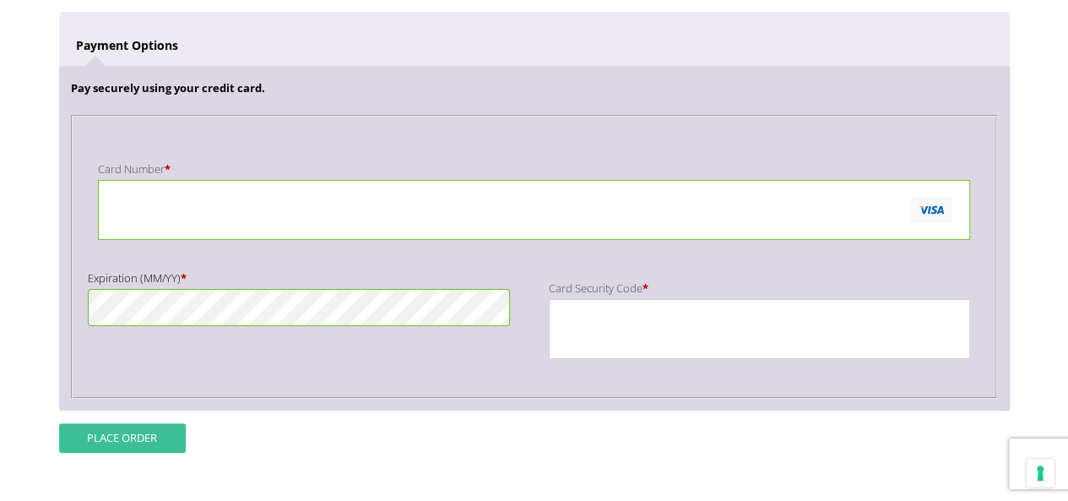
click at [117, 442] on button "Place order" at bounding box center [122, 438] width 127 height 30
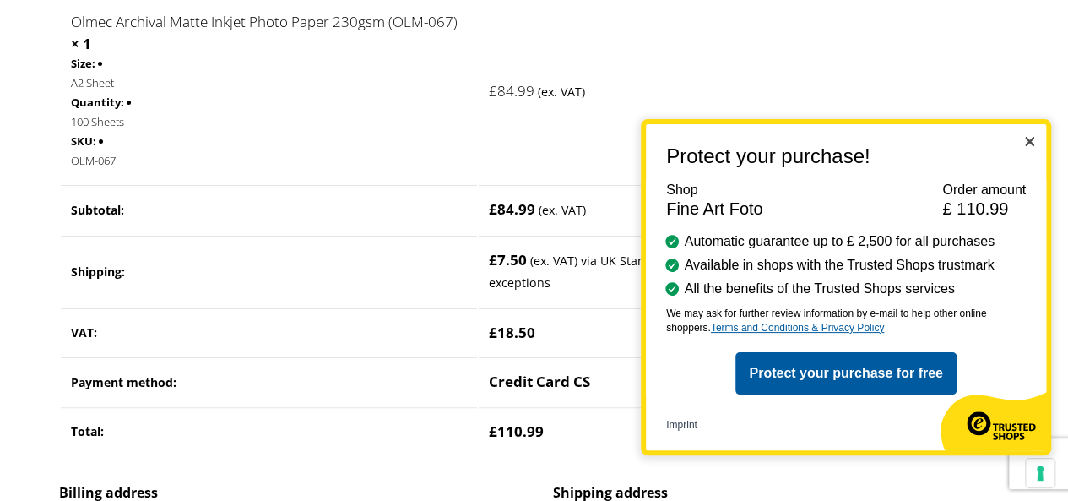
scroll to position [507, 0]
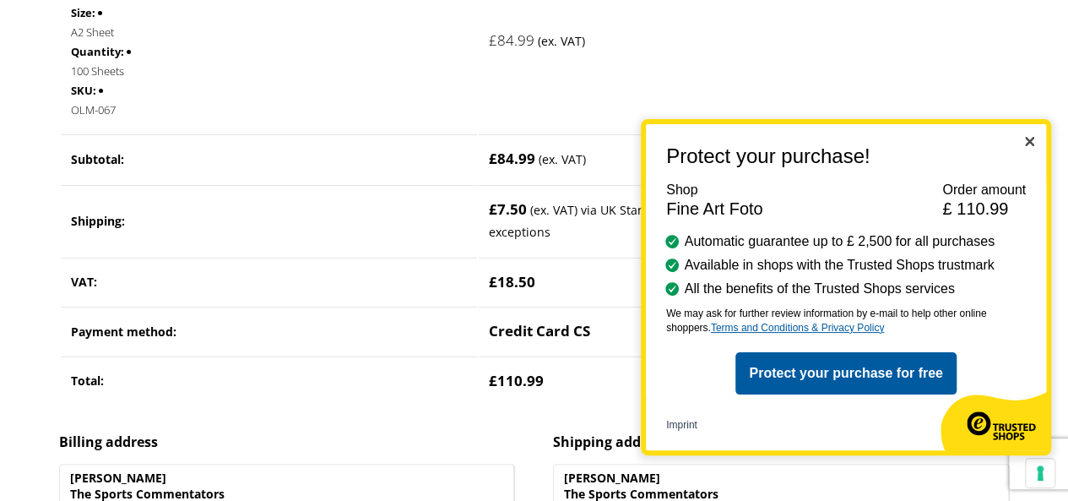
click at [1032, 144] on img "Close" at bounding box center [1029, 141] width 9 height 9
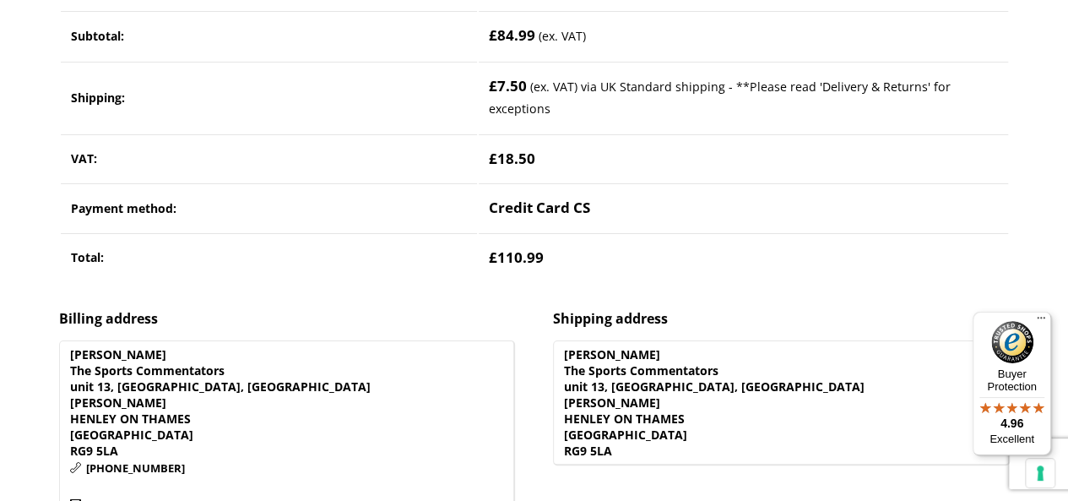
scroll to position [0, 0]
